Goal: Task Accomplishment & Management: Manage account settings

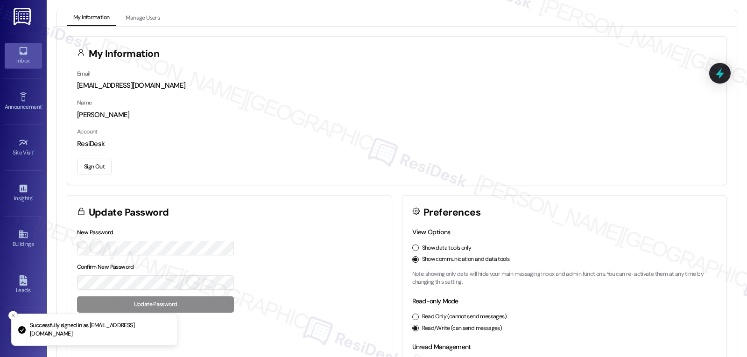
click at [21, 51] on icon at bounding box center [23, 51] width 10 height 10
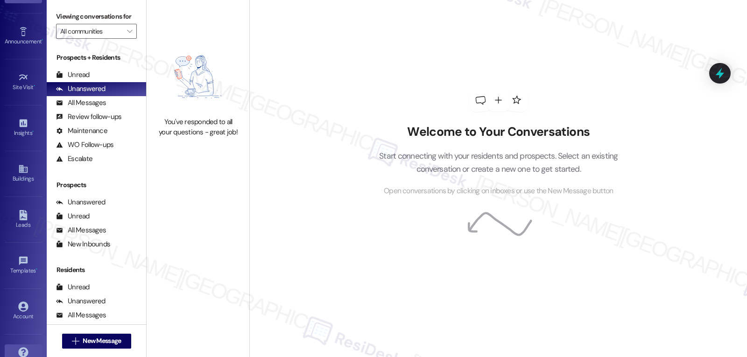
scroll to position [88, 0]
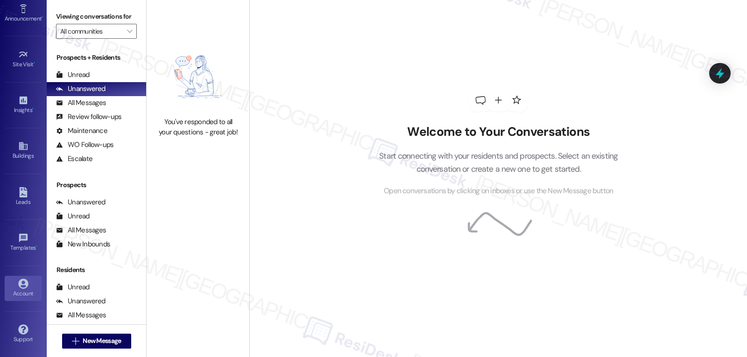
click at [31, 291] on div "Account" at bounding box center [23, 293] width 47 height 9
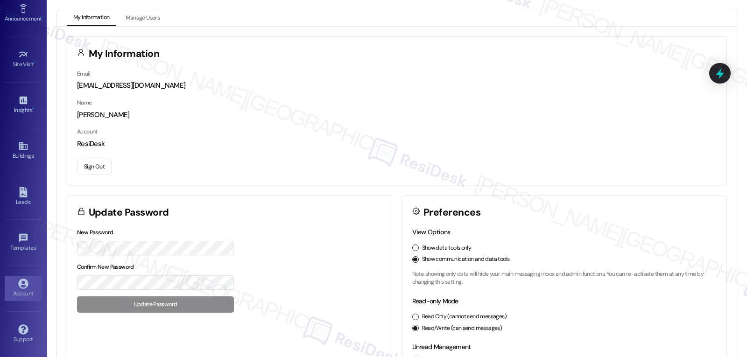
click at [83, 169] on button "Sign Out" at bounding box center [94, 167] width 35 height 16
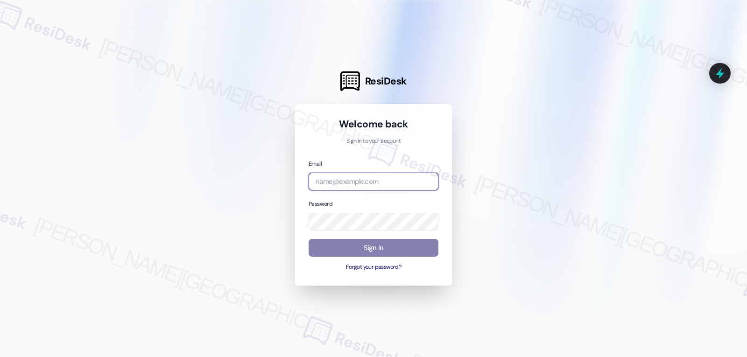
click at [409, 176] on input "email" at bounding box center [374, 182] width 130 height 18
click at [355, 175] on input "email" at bounding box center [374, 182] width 130 height 18
paste input "automated-surveys-archway_equities-jomar.punay@archway_[DOMAIN_NAME]"
type input "automated-surveys-archway_equities-jomar.punay@archway_[DOMAIN_NAME]"
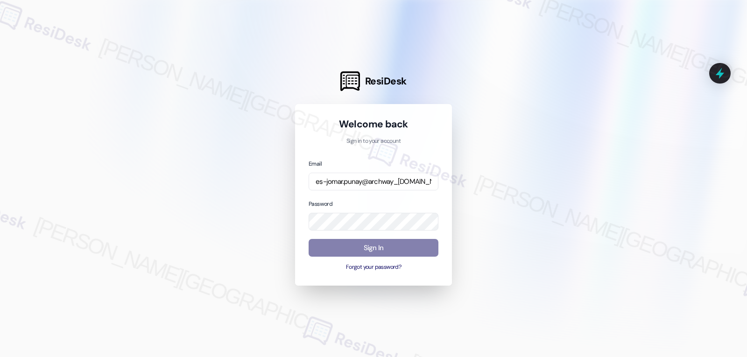
scroll to position [0, 0]
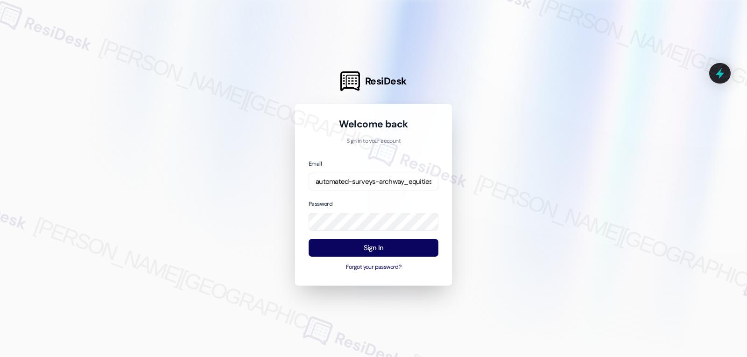
click at [445, 145] on div "Welcome back Sign in to your account Email automated-surveys-archway_equities-j…" at bounding box center [373, 195] width 157 height 182
click at [395, 244] on button "Sign In" at bounding box center [374, 248] width 130 height 18
